Goal: Transaction & Acquisition: Purchase product/service

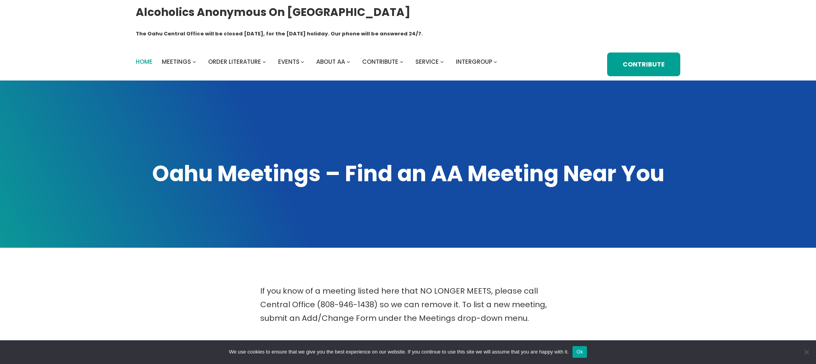
click at [146, 58] on span "Home" at bounding box center [144, 62] width 17 height 8
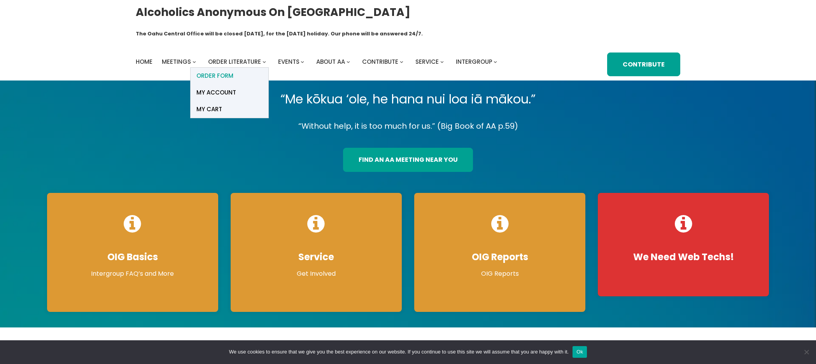
click at [218, 70] on span "ORDER FORM" at bounding box center [215, 75] width 37 height 11
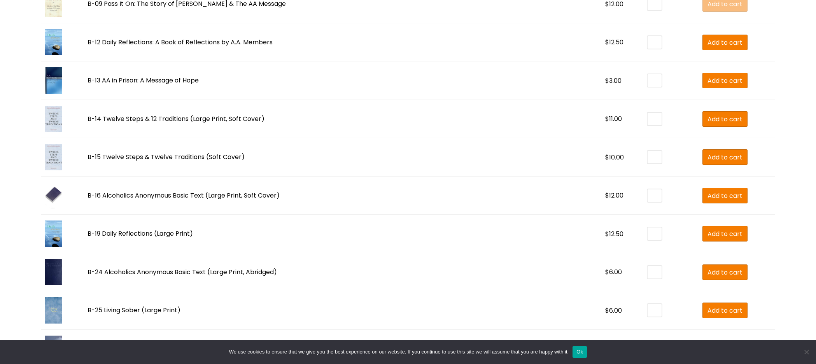
scroll to position [654, 0]
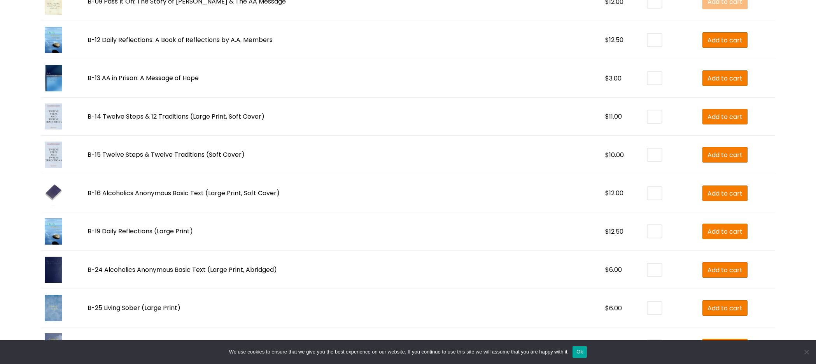
click at [648, 111] on input "*" at bounding box center [655, 117] width 14 height 12
type input "*"
click at [648, 111] on input "*" at bounding box center [655, 117] width 14 height 12
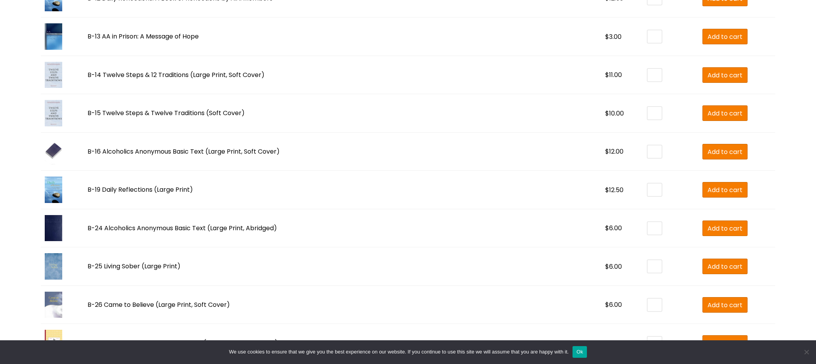
scroll to position [698, 0]
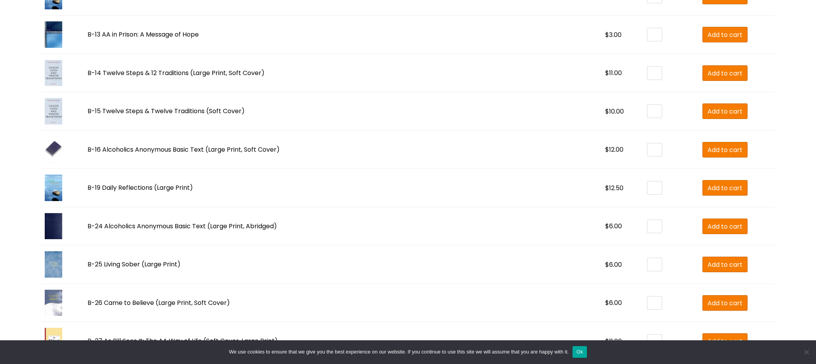
click at [648, 105] on input "*" at bounding box center [655, 111] width 14 height 12
type input "*"
click at [648, 105] on input "*" at bounding box center [655, 111] width 14 height 12
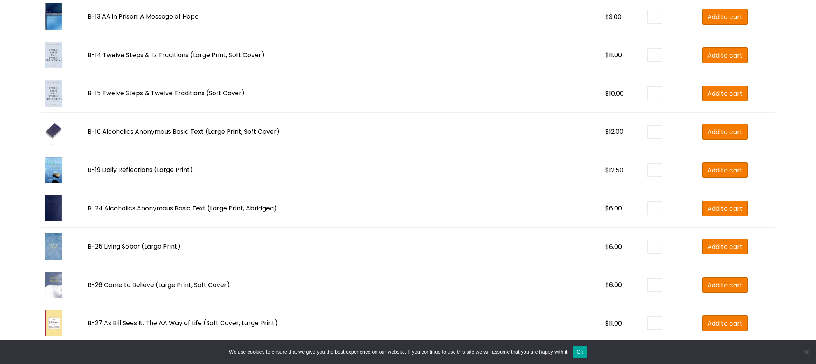
scroll to position [718, 0]
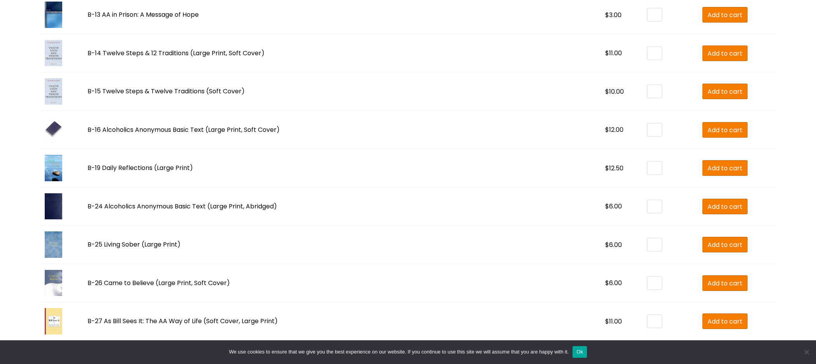
click at [648, 200] on input "*" at bounding box center [655, 206] width 14 height 12
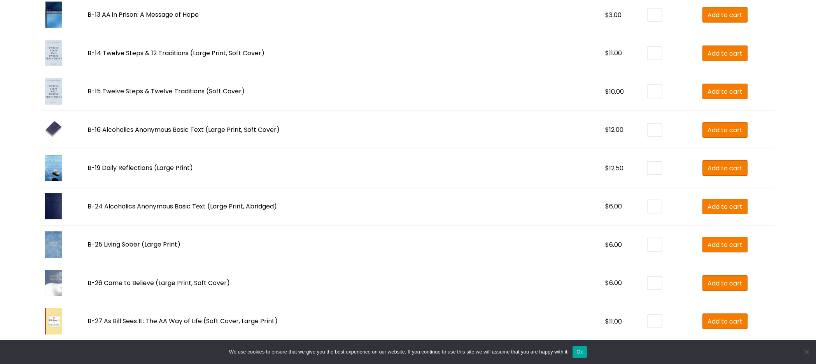
type input "*"
click at [648, 200] on input "*" at bounding box center [655, 206] width 14 height 12
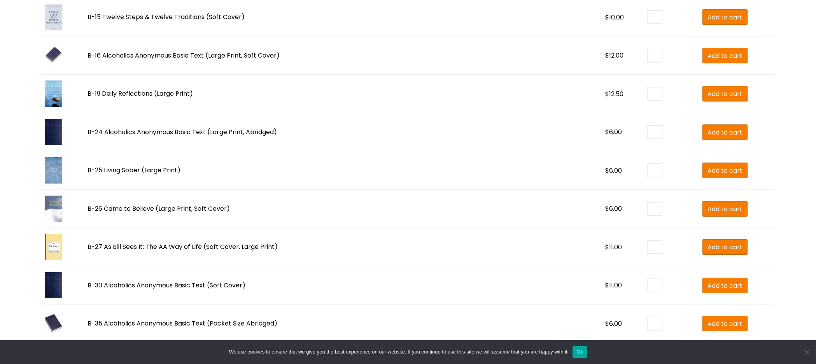
scroll to position [795, 0]
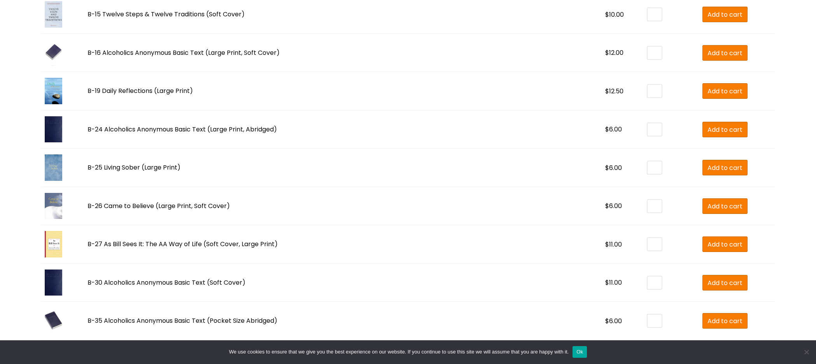
click at [648, 238] on input "*" at bounding box center [655, 244] width 14 height 12
type input "*"
click at [648, 238] on input "*" at bounding box center [655, 244] width 14 height 12
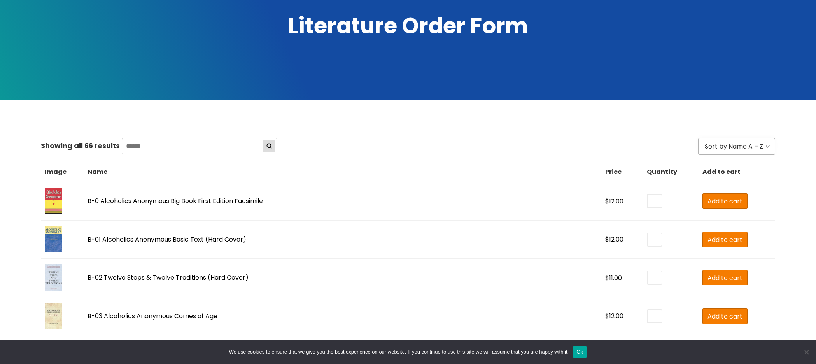
scroll to position [144, 0]
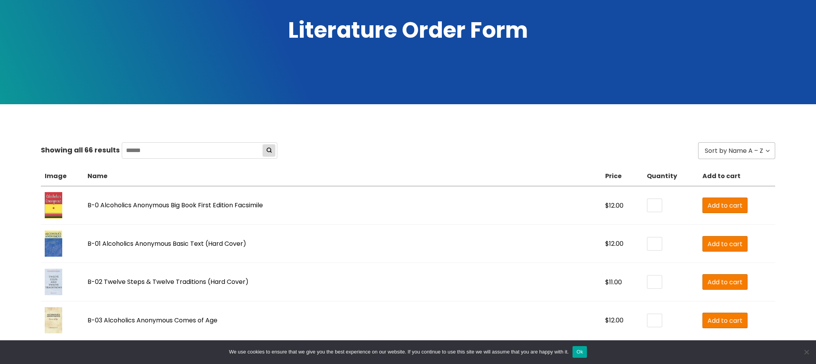
click at [648, 199] on input "*" at bounding box center [655, 205] width 14 height 12
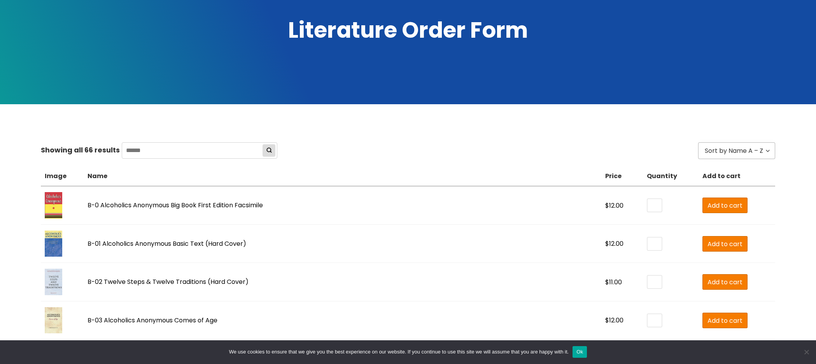
click at [648, 199] on input "*" at bounding box center [655, 205] width 14 height 12
click at [648, 199] on input "**" at bounding box center [655, 205] width 14 height 12
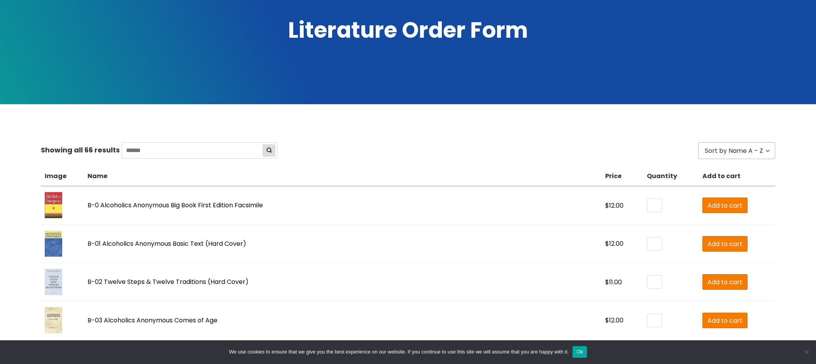
click at [648, 199] on input "**" at bounding box center [655, 205] width 14 height 12
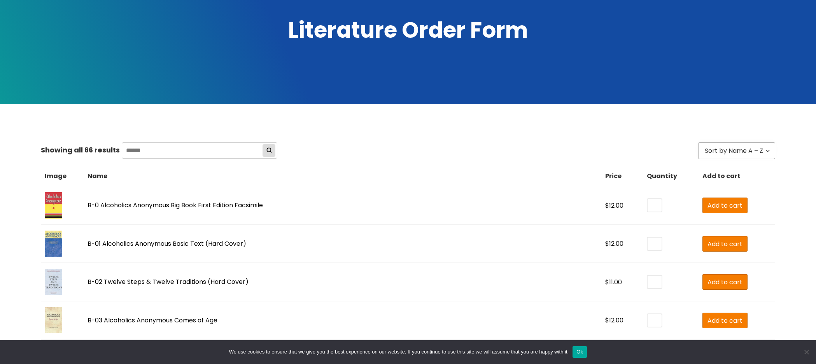
click at [648, 199] on input "**" at bounding box center [655, 205] width 14 height 12
click at [648, 199] on input "*" at bounding box center [655, 205] width 14 height 12
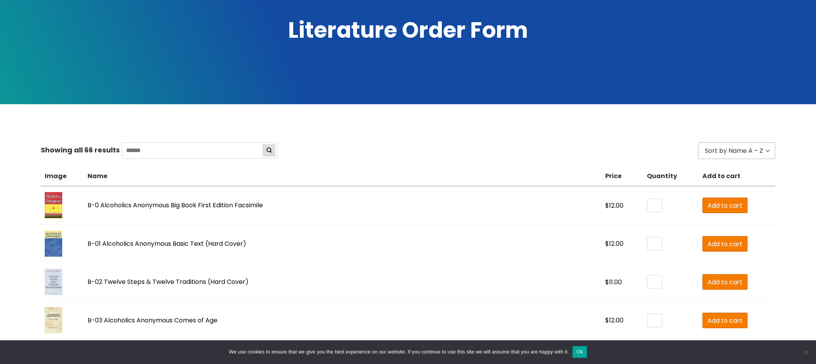
click at [648, 199] on input "*" at bounding box center [655, 205] width 14 height 12
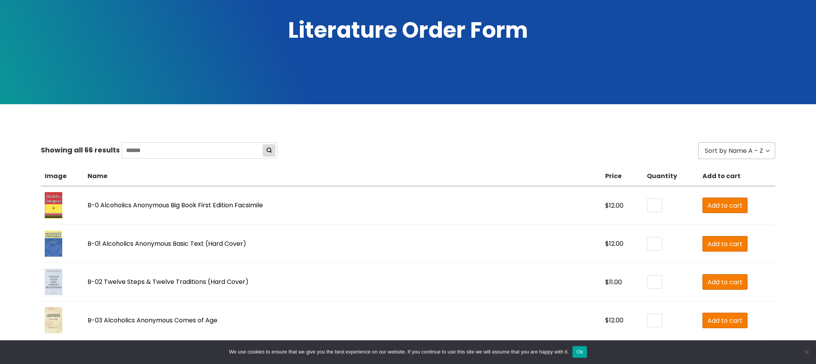
click at [648, 199] on input "*" at bounding box center [655, 205] width 14 height 12
type input "*"
click at [648, 199] on input "*" at bounding box center [655, 205] width 14 height 12
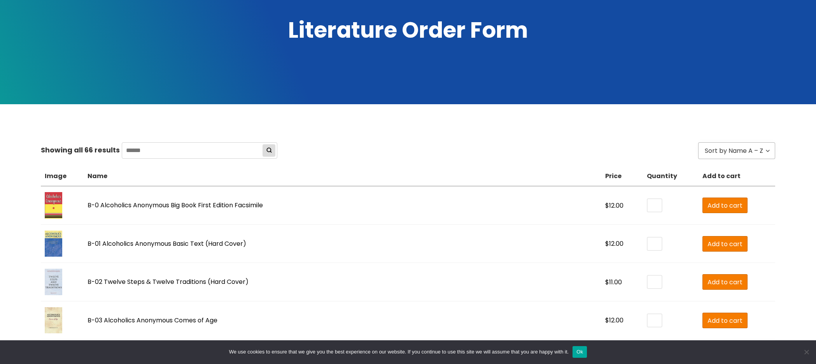
click at [509, 196] on td "B-0 Alcoholics Anonymous Big Book First Edition Facsimile" at bounding box center [343, 205] width 518 height 39
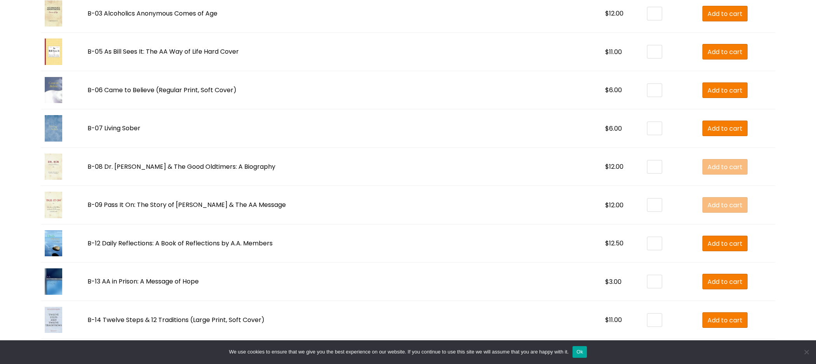
scroll to position [450, 0]
click at [648, 84] on input "*" at bounding box center [655, 90] width 14 height 12
type input "*"
click at [648, 84] on input "*" at bounding box center [655, 90] width 14 height 12
type input "*"
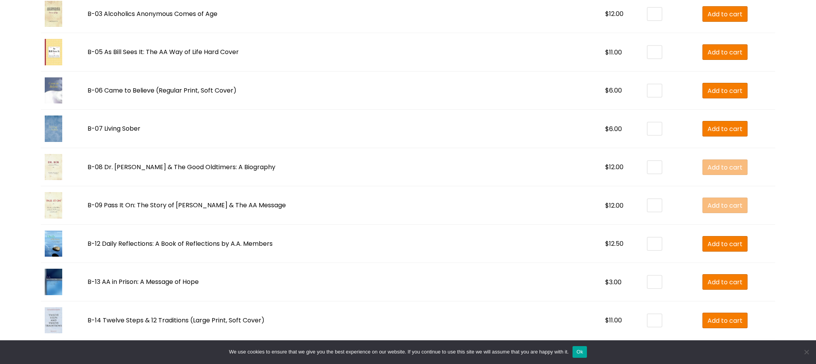
click at [648, 123] on input "*" at bounding box center [655, 129] width 14 height 12
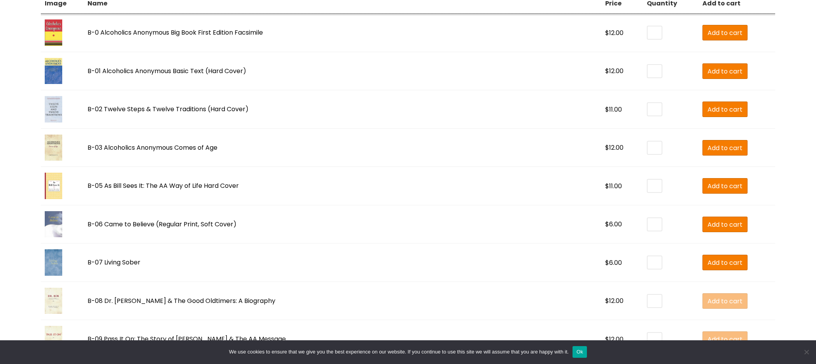
scroll to position [317, 0]
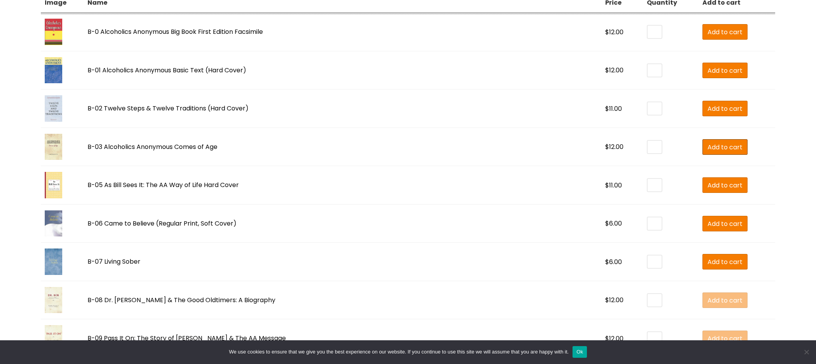
click at [708, 142] on span "Add to cart" at bounding box center [725, 147] width 35 height 10
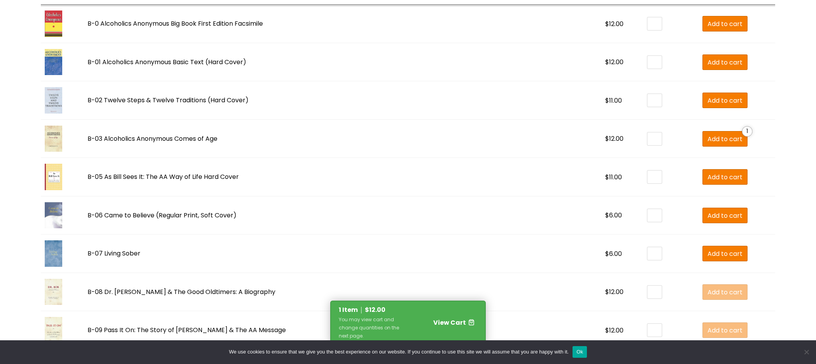
scroll to position [332, 0]
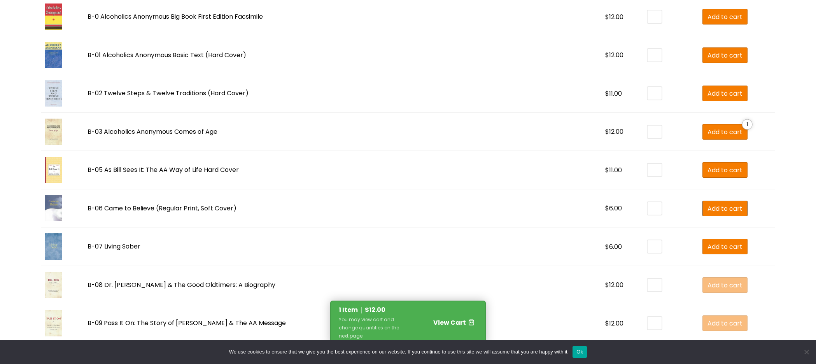
click at [708, 204] on span "Add to cart" at bounding box center [725, 209] width 35 height 10
type input "*"
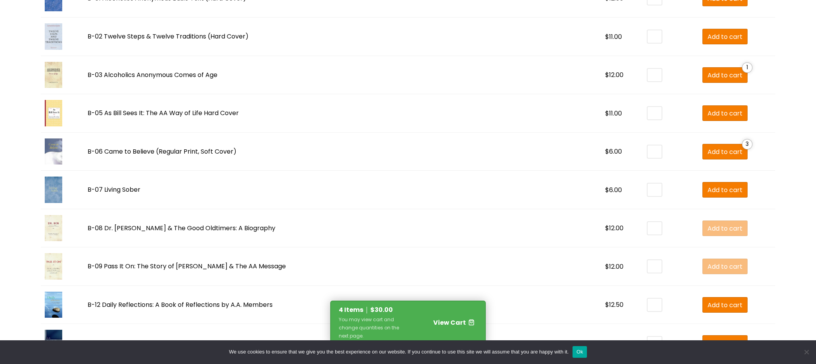
scroll to position [391, 0]
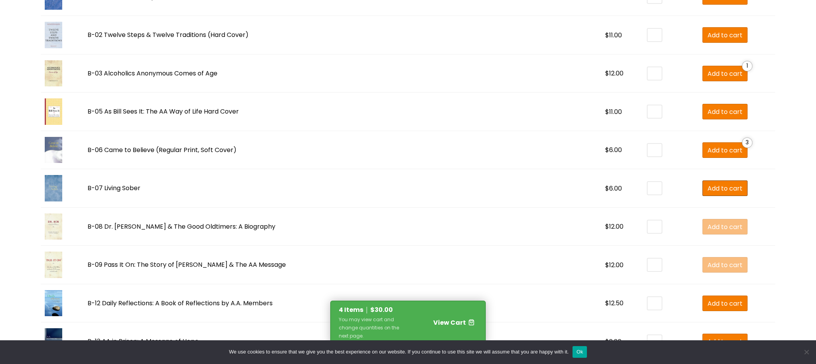
click at [708, 184] on span "Add to cart" at bounding box center [725, 189] width 35 height 10
type input "*"
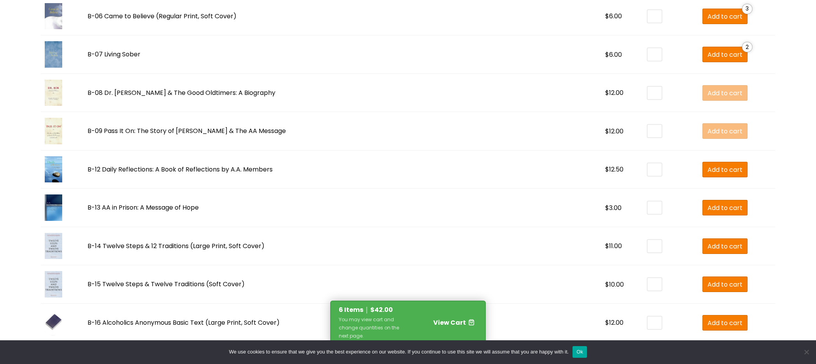
scroll to position [525, 0]
click at [708, 241] on span "Add to cart" at bounding box center [725, 246] width 35 height 10
type input "*"
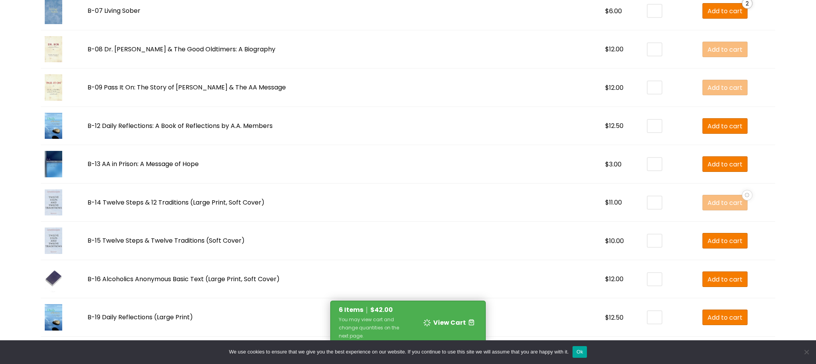
scroll to position [569, 0]
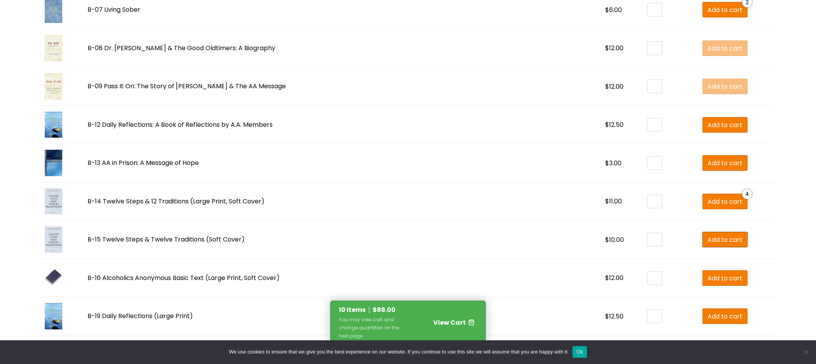
click at [708, 235] on span "Add to cart" at bounding box center [725, 240] width 35 height 10
type input "*"
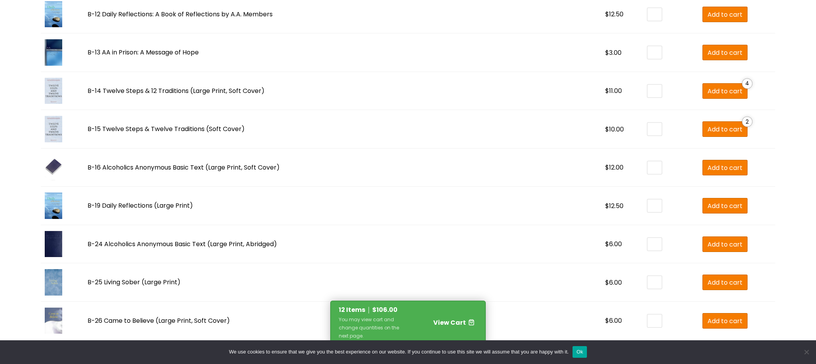
scroll to position [682, 0]
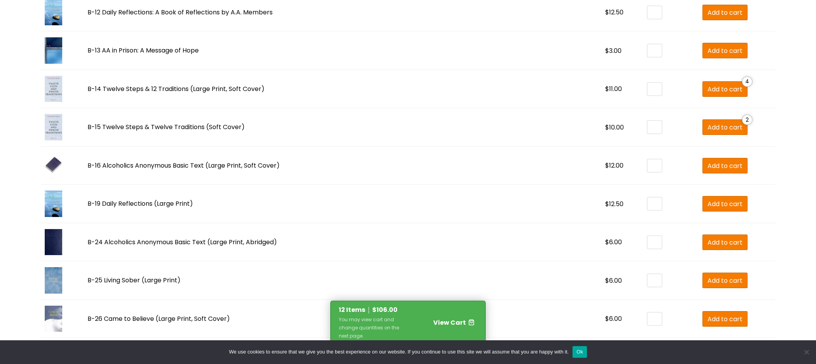
click at [648, 160] on input "*" at bounding box center [655, 166] width 14 height 12
click at [708, 161] on span "Add to cart" at bounding box center [725, 166] width 35 height 10
type input "*"
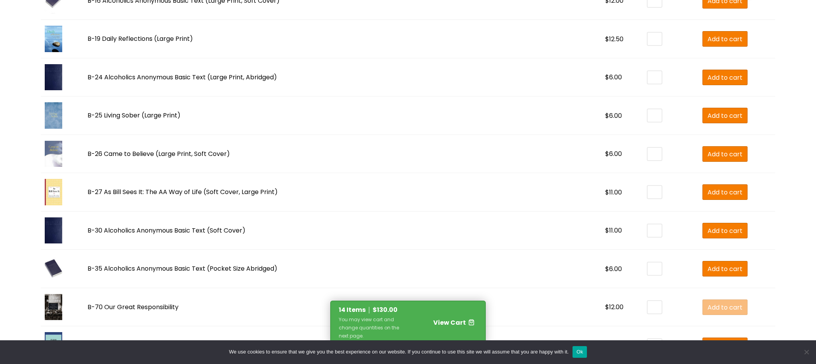
scroll to position [847, 0]
click at [708, 187] on span "Add to cart" at bounding box center [725, 192] width 35 height 10
type input "*"
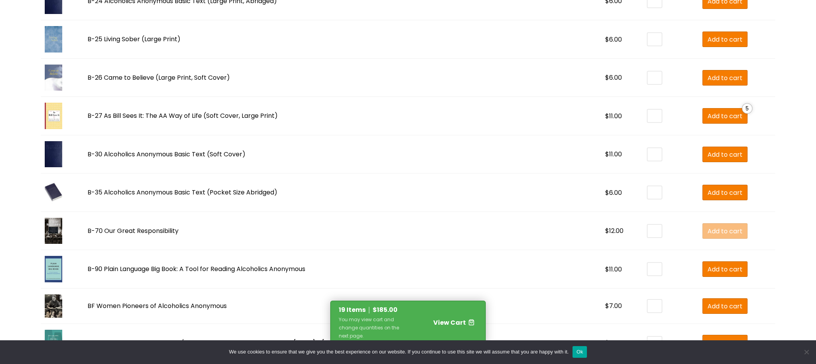
scroll to position [924, 0]
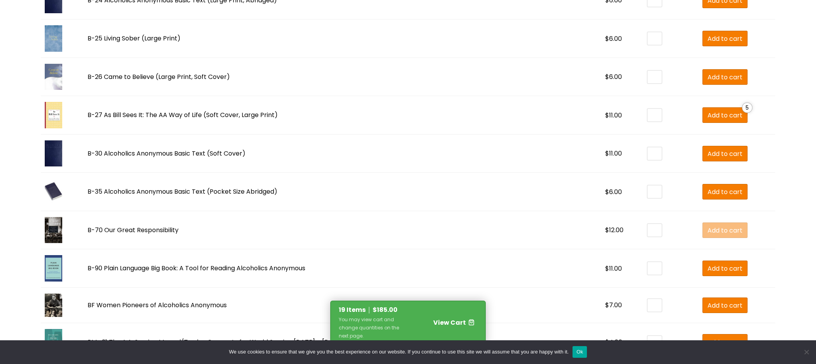
click at [648, 147] on input "*" at bounding box center [655, 153] width 14 height 12
click at [708, 149] on span "Add to cart" at bounding box center [725, 154] width 35 height 10
type input "*"
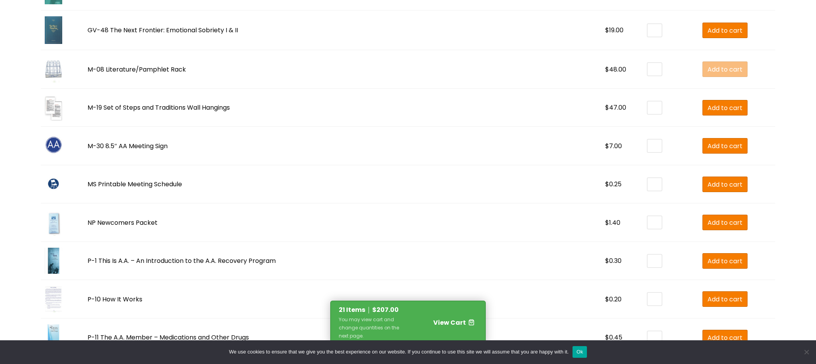
scroll to position [1276, 0]
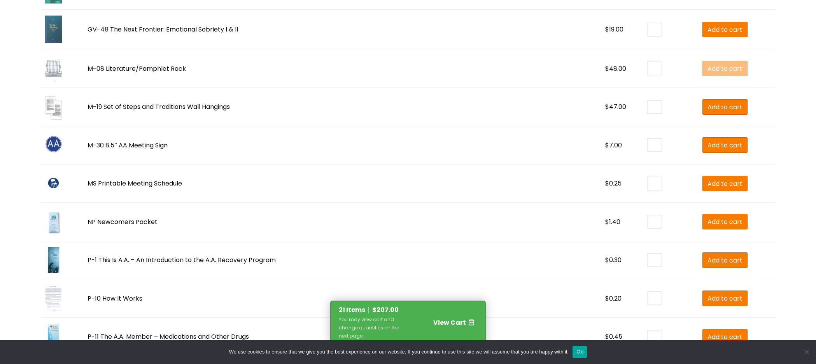
click at [648, 216] on input "*" at bounding box center [655, 222] width 14 height 12
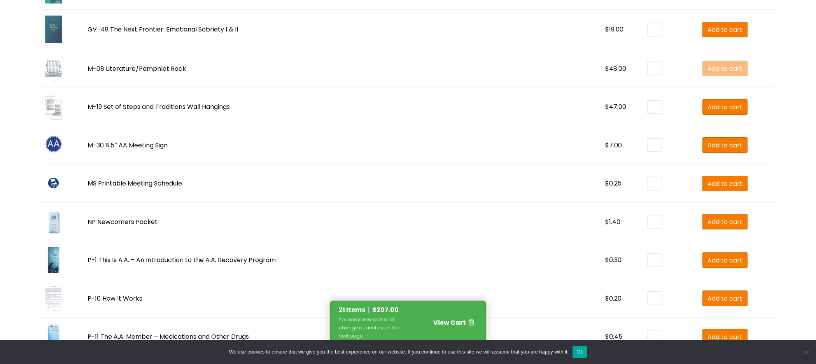
click at [648, 216] on input "*" at bounding box center [655, 222] width 14 height 12
click at [648, 216] on input "**" at bounding box center [655, 222] width 14 height 12
click at [708, 217] on span "Add to cart" at bounding box center [725, 222] width 35 height 10
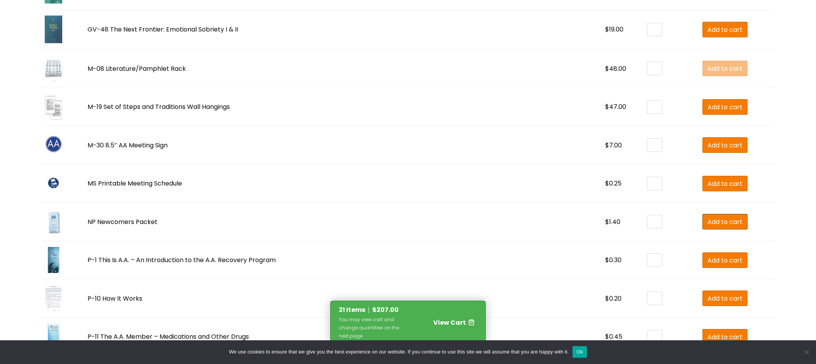
type input "*"
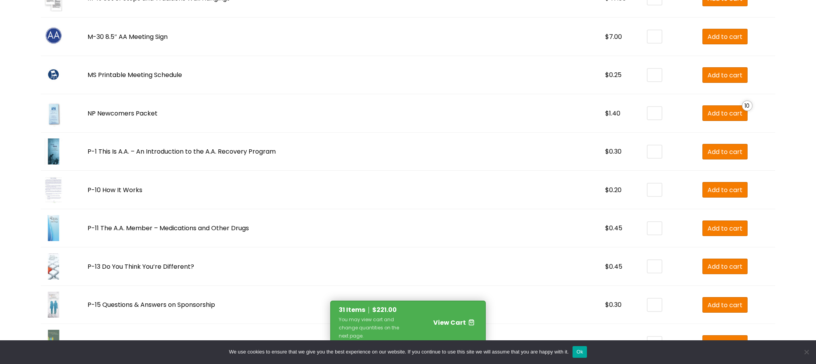
scroll to position [1385, 0]
click at [648, 222] on input "*" at bounding box center [655, 228] width 14 height 12
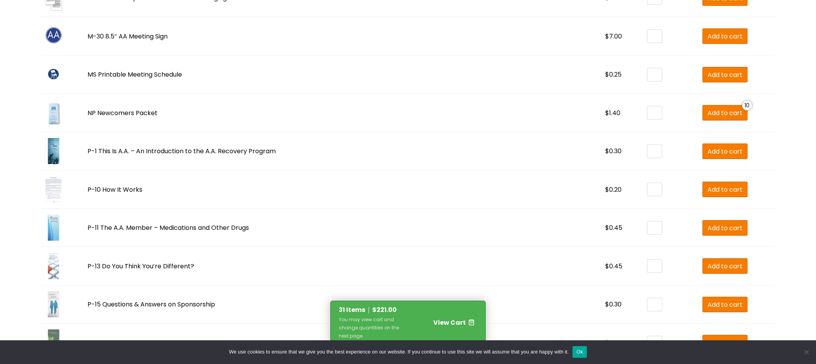
click at [648, 222] on input "*" at bounding box center [655, 228] width 14 height 12
click at [648, 222] on input "**" at bounding box center [655, 228] width 14 height 12
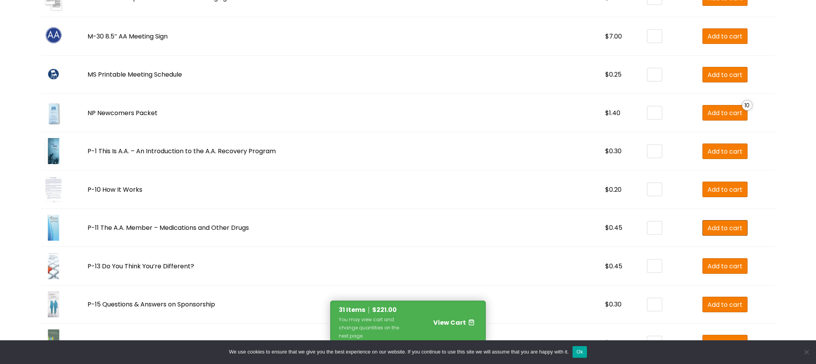
click at [708, 223] on span "Add to cart" at bounding box center [725, 228] width 35 height 10
type input "*"
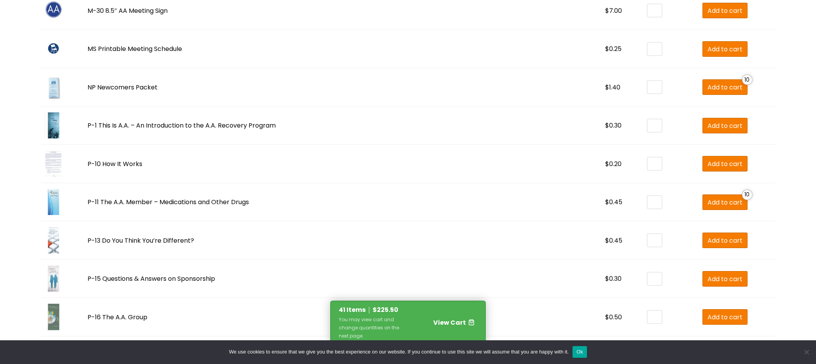
scroll to position [1412, 0]
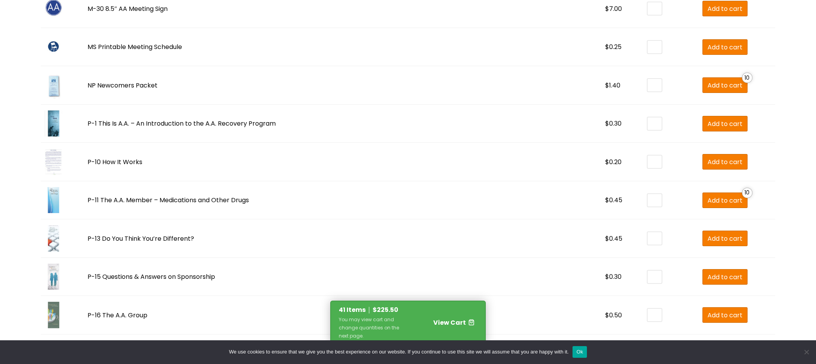
click at [648, 232] on input "*" at bounding box center [655, 238] width 14 height 12
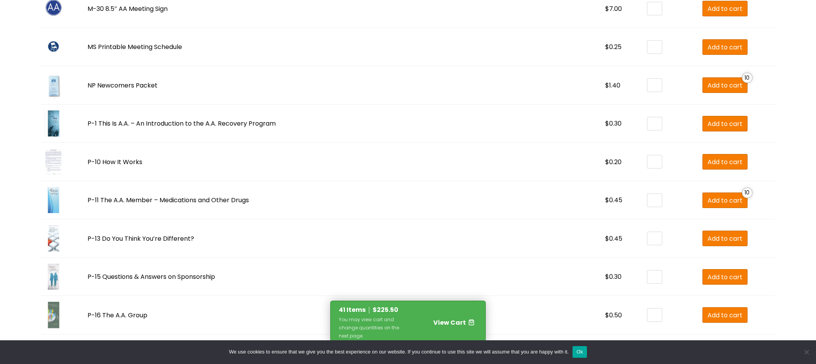
click at [648, 232] on input "*" at bounding box center [655, 238] width 14 height 12
click at [648, 232] on input "**" at bounding box center [655, 238] width 14 height 12
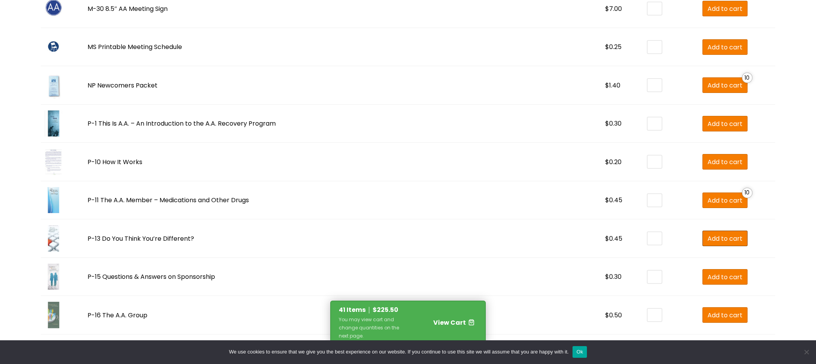
click at [708, 234] on span "Add to cart" at bounding box center [725, 239] width 35 height 10
type input "*"
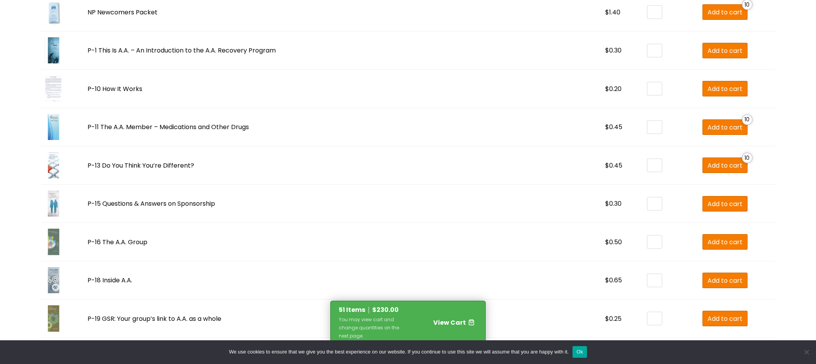
scroll to position [1486, 0]
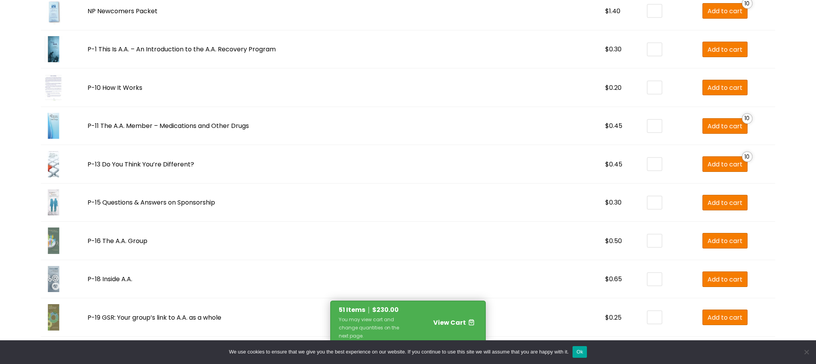
click at [648, 235] on input "*" at bounding box center [655, 241] width 14 height 12
click at [708, 236] on span "Add to cart" at bounding box center [725, 241] width 35 height 10
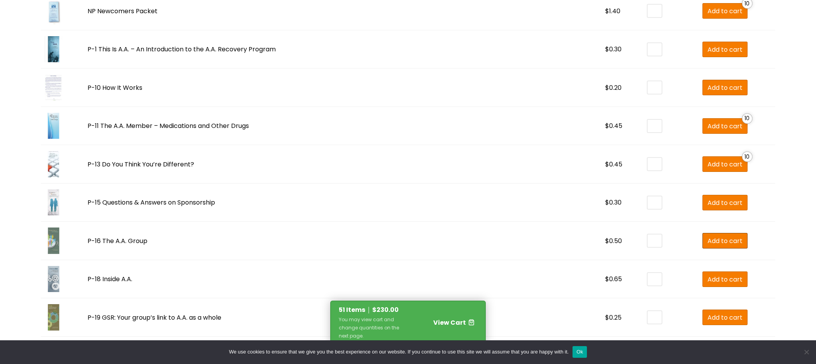
type input "*"
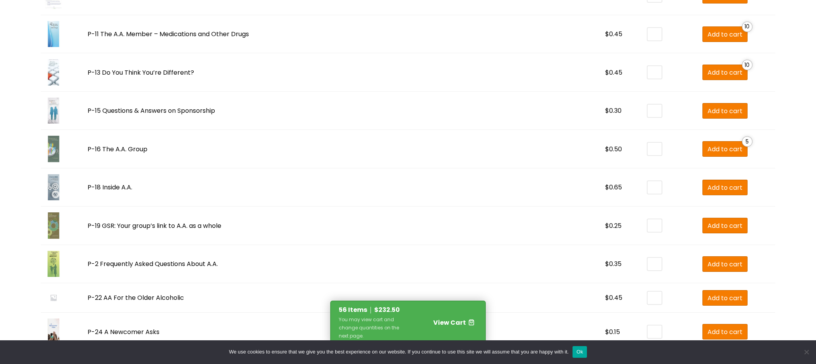
scroll to position [1579, 0]
click at [648, 291] on input "*" at bounding box center [655, 297] width 14 height 12
click at [708, 293] on span "Add to cart" at bounding box center [725, 298] width 35 height 10
type input "*"
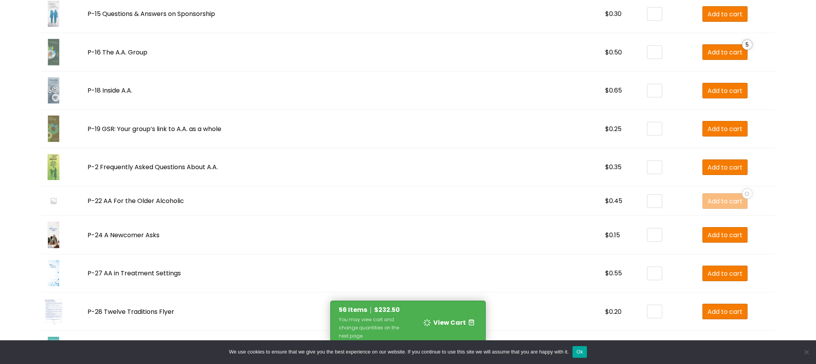
scroll to position [1677, 0]
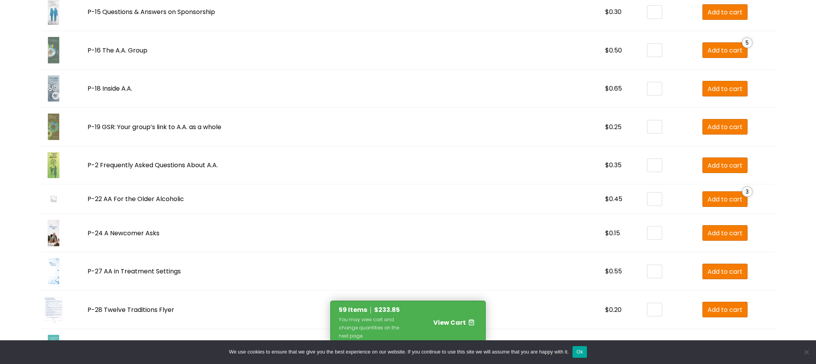
click at [648, 227] on input "*" at bounding box center [655, 233] width 14 height 12
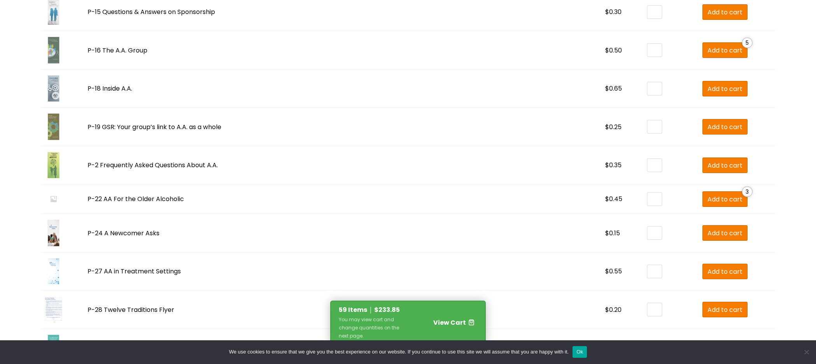
click at [648, 227] on input "*" at bounding box center [655, 233] width 14 height 12
click at [648, 227] on input "**" at bounding box center [655, 233] width 14 height 12
click at [708, 228] on span "Add to cart" at bounding box center [725, 233] width 35 height 10
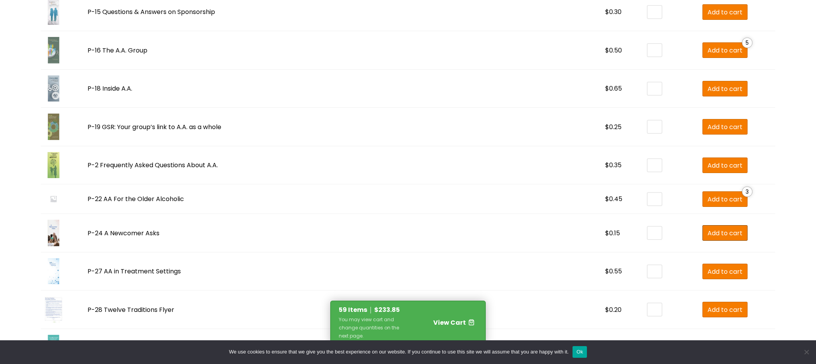
type input "*"
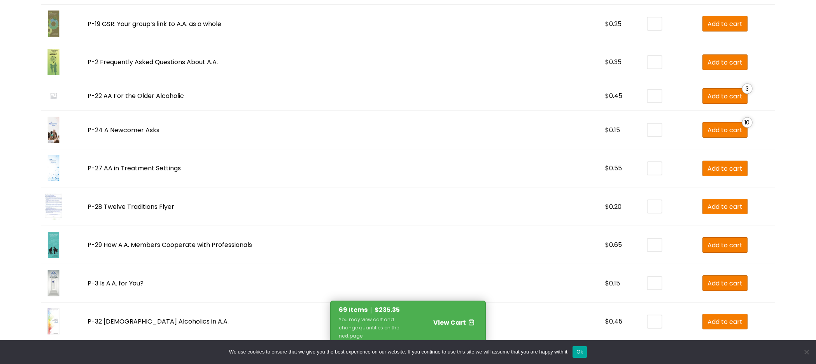
scroll to position [1781, 0]
click at [648, 162] on input "*" at bounding box center [655, 168] width 14 height 12
click at [708, 163] on span "Add to cart" at bounding box center [725, 168] width 35 height 10
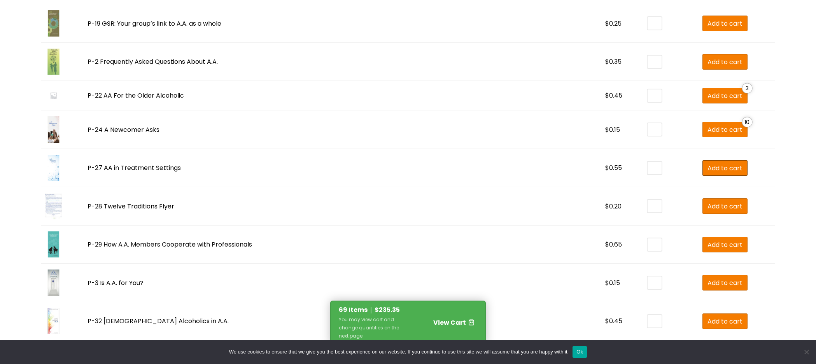
type input "*"
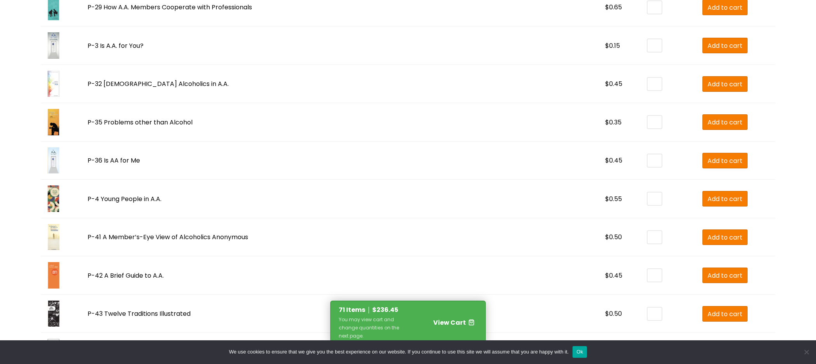
scroll to position [2018, 0]
click at [648, 192] on input "*" at bounding box center [655, 198] width 14 height 12
click at [708, 194] on span "Add to cart" at bounding box center [725, 199] width 35 height 10
type input "*"
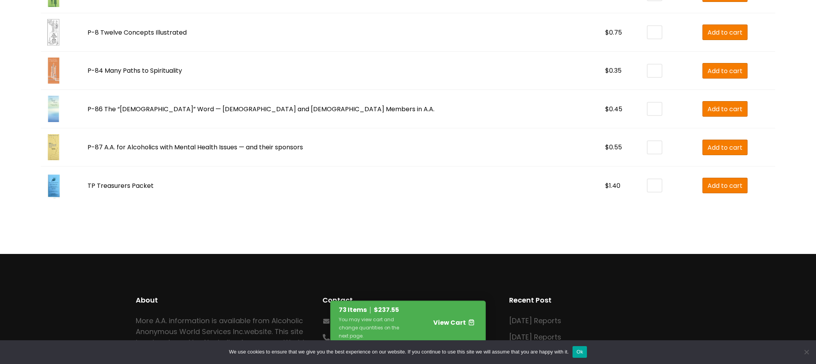
scroll to position [2645, 0]
click at [450, 322] on span "View Cart" at bounding box center [449, 322] width 33 height 9
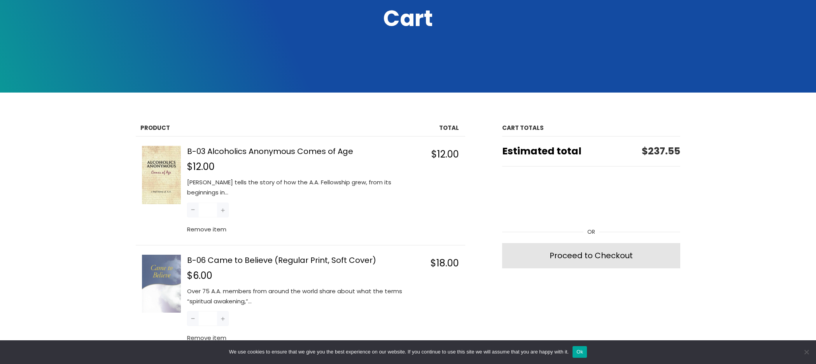
scroll to position [158, 0]
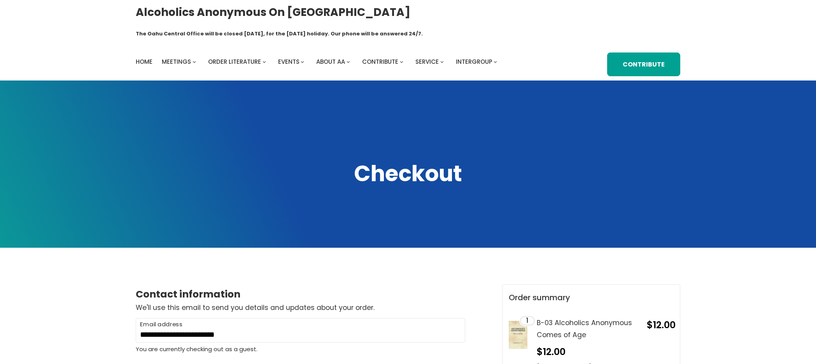
select select "**"
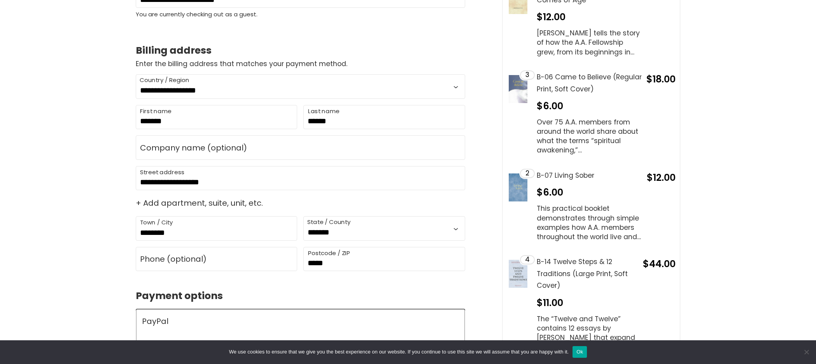
scroll to position [338, 0]
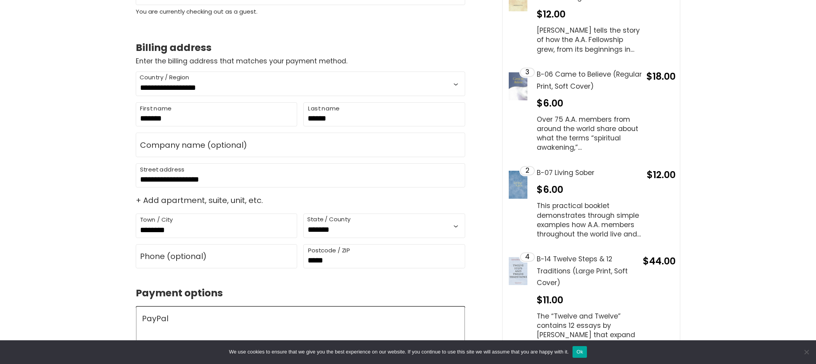
click at [162, 194] on span "+ Add apartment, suite, unit, etc." at bounding box center [301, 201] width 330 height 14
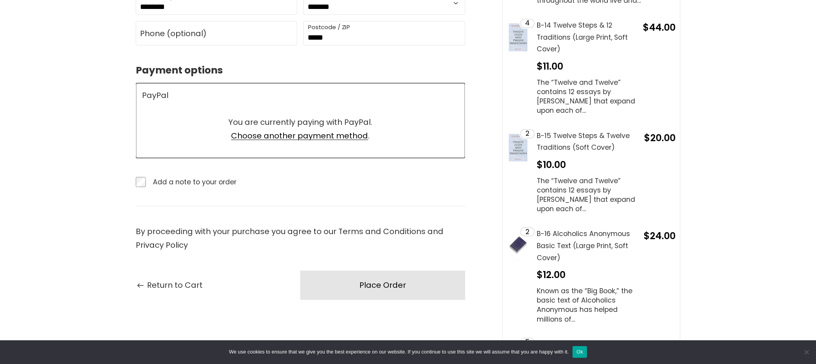
scroll to position [572, 0]
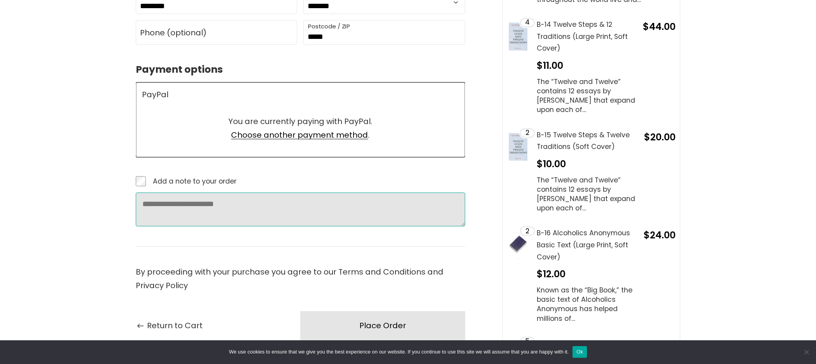
click at [159, 193] on textarea "Checkout" at bounding box center [301, 210] width 330 height 34
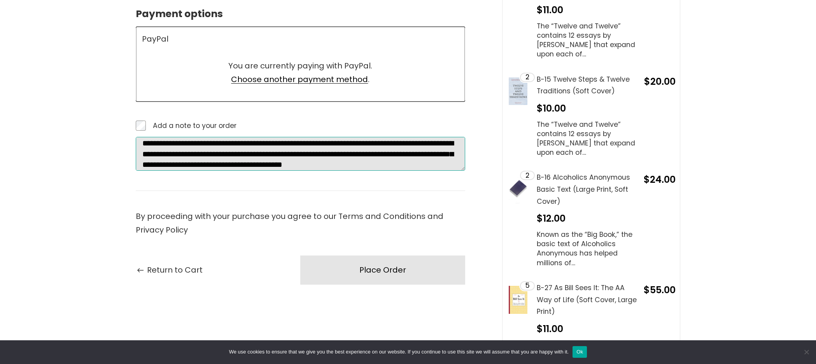
scroll to position [16, 0]
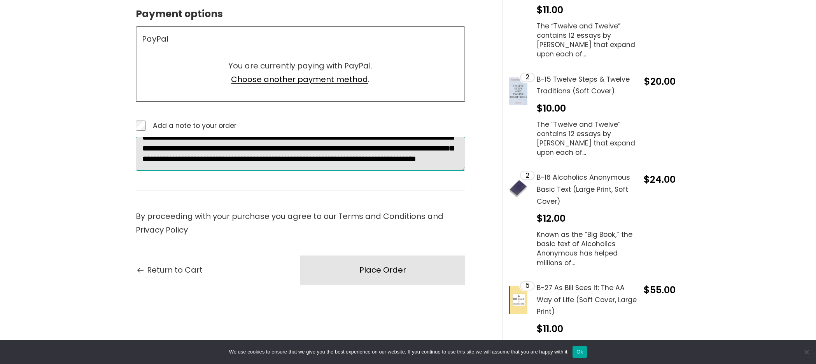
click at [312, 149] on textarea "**********" at bounding box center [301, 154] width 330 height 34
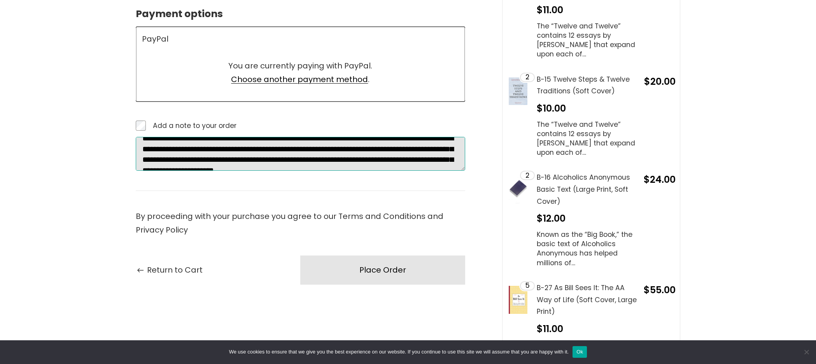
scroll to position [0, 0]
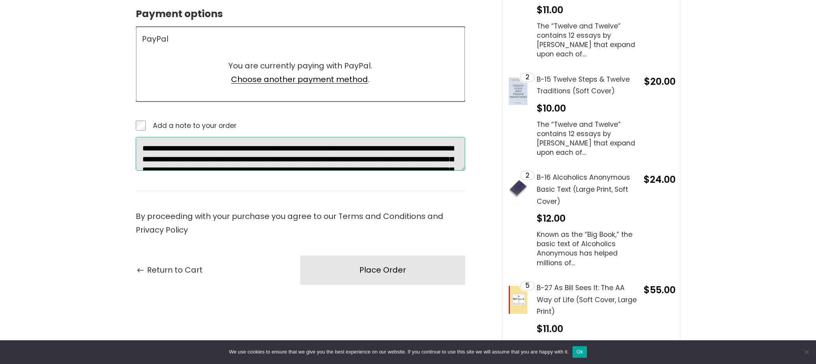
click at [168, 137] on textarea "**********" at bounding box center [301, 154] width 330 height 34
click at [277, 137] on textarea "**********" at bounding box center [301, 154] width 330 height 34
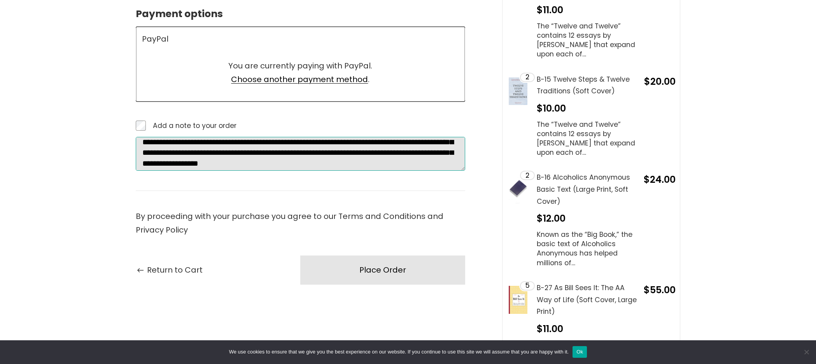
scroll to position [21, 0]
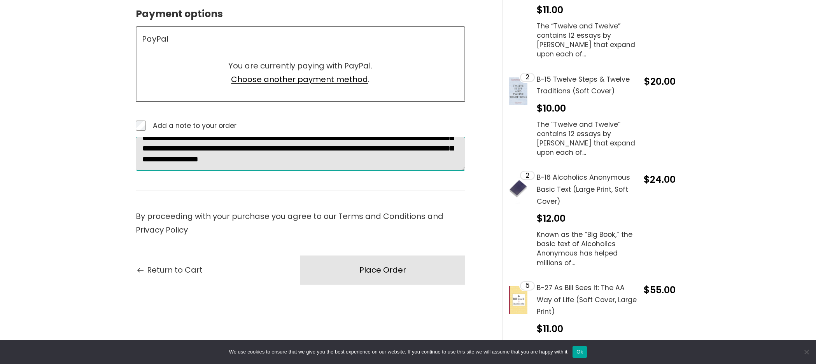
drag, startPoint x: 244, startPoint y: 135, endPoint x: 353, endPoint y: 158, distance: 111.9
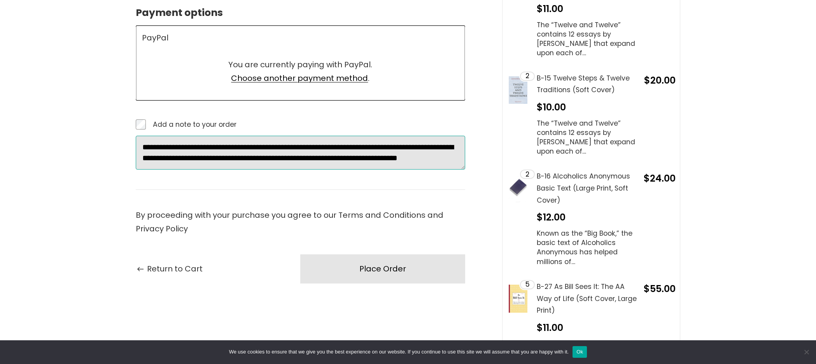
scroll to position [630, 0]
click at [204, 135] on textarea "**********" at bounding box center [301, 152] width 330 height 34
click at [320, 135] on textarea "**********" at bounding box center [301, 152] width 330 height 34
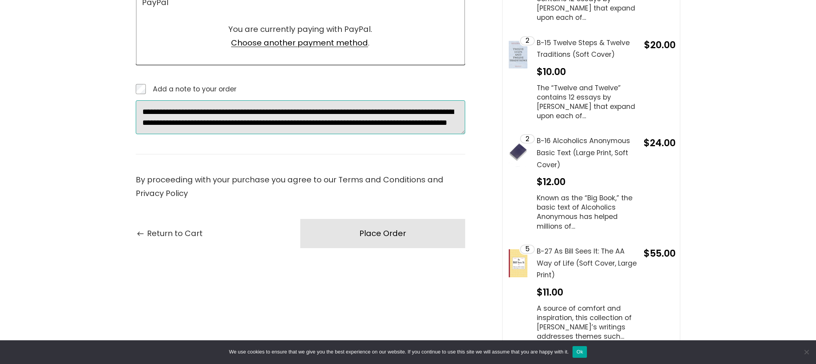
scroll to position [667, 0]
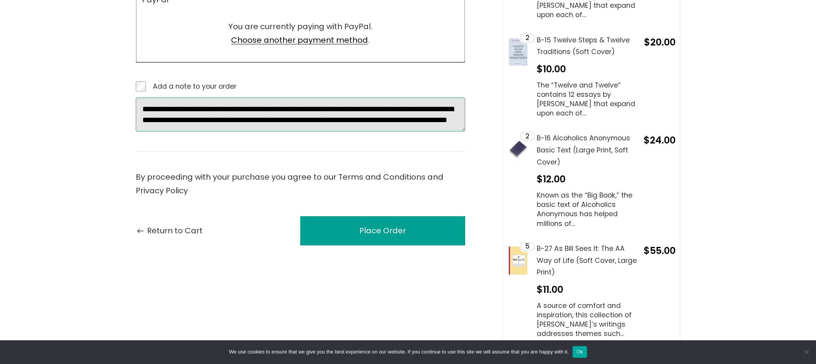
type textarea "**********"
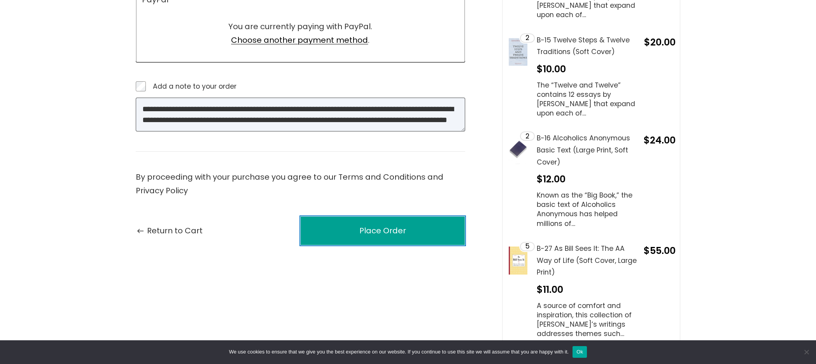
click at [347, 216] on button "Place Order" at bounding box center [382, 230] width 165 height 29
